Goal: Information Seeking & Learning: Learn about a topic

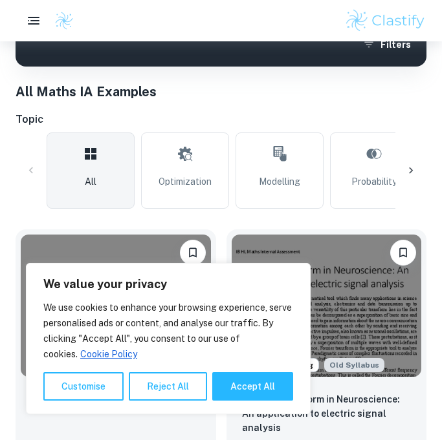
scroll to position [294, 0]
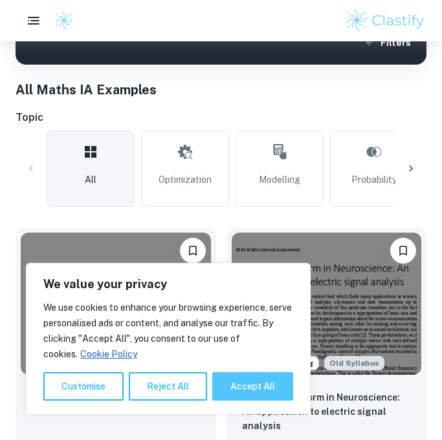
click at [224, 388] on button "Accept All" at bounding box center [252, 386] width 81 height 28
checkbox input "true"
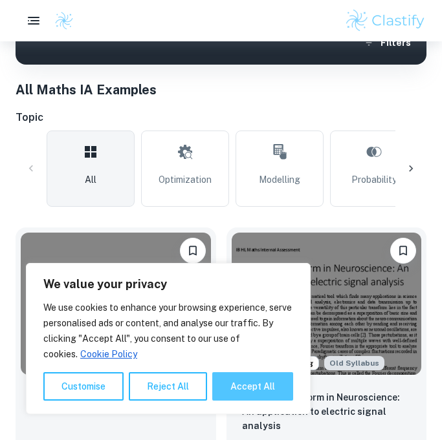
checkbox input "true"
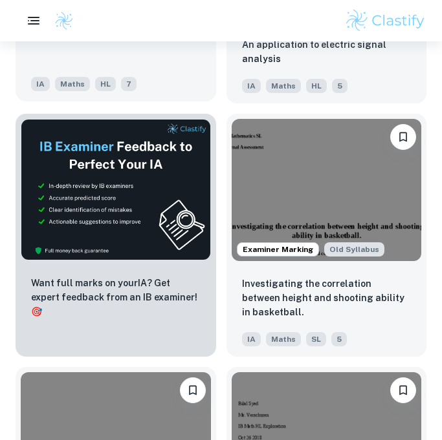
scroll to position [661, 0]
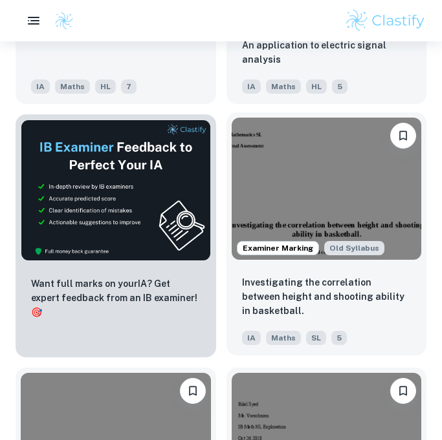
click at [306, 201] on img at bounding box center [326, 189] width 190 height 142
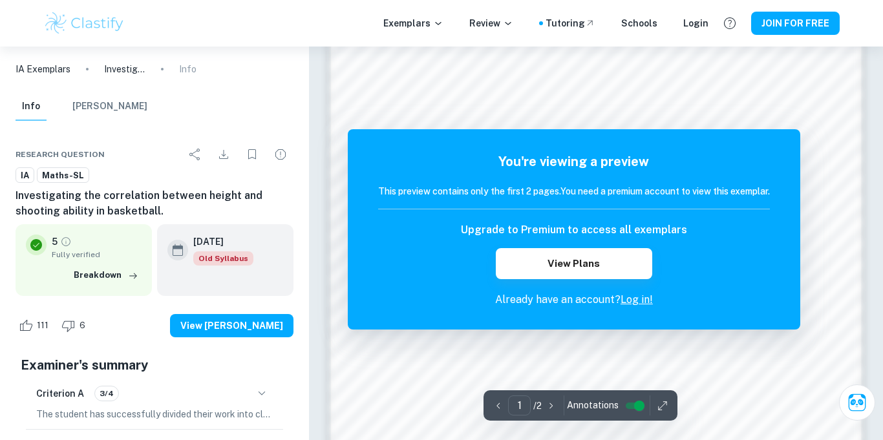
scroll to position [873, 0]
click at [441, 21] on button "JOIN FOR FREE" at bounding box center [795, 23] width 89 height 23
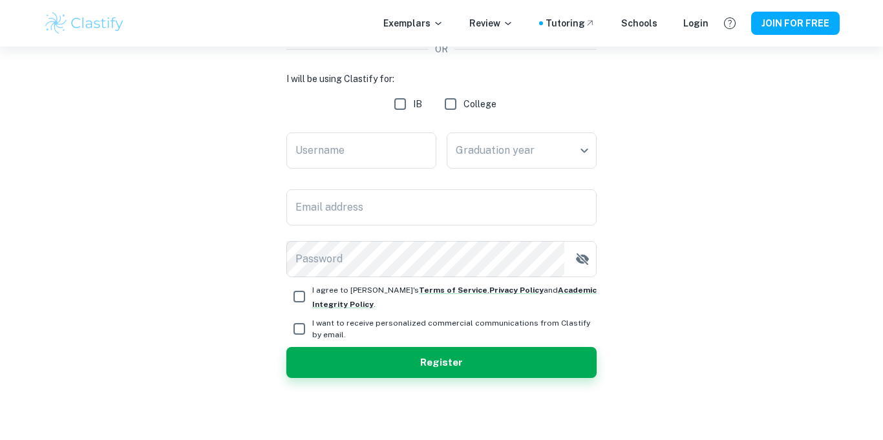
scroll to position [91, 0]
